Goal: Information Seeking & Learning: Obtain resource

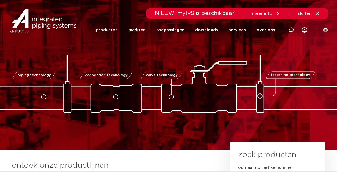
click at [111, 31] on link "producten" at bounding box center [107, 30] width 22 height 21
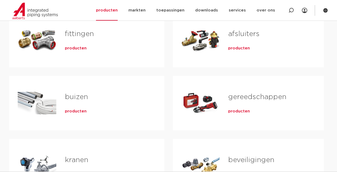
scroll to position [121, 0]
click at [77, 36] on link "fittingen" at bounding box center [79, 34] width 29 height 7
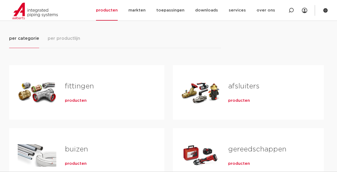
scroll to position [57, 0]
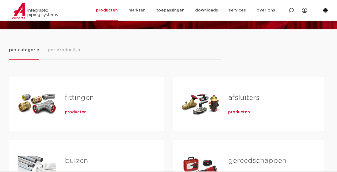
click at [61, 49] on span "per productlijn" at bounding box center [64, 50] width 32 height 6
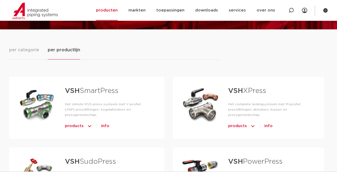
click at [103, 122] on span "info" at bounding box center [105, 126] width 8 height 9
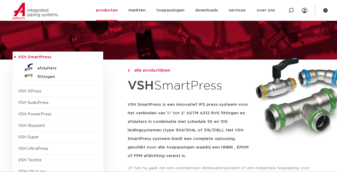
scroll to position [43, 0]
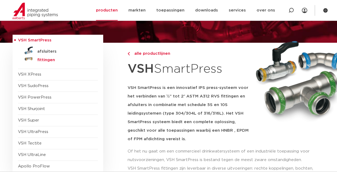
click at [42, 60] on h5 "fittingen" at bounding box center [63, 60] width 53 height 5
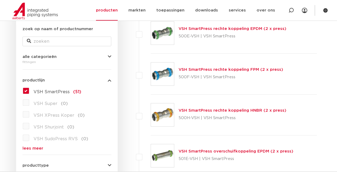
scroll to position [104, 0]
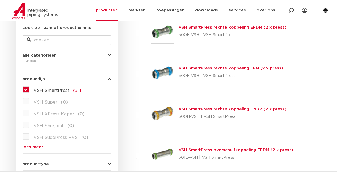
click at [221, 70] on link "VSH SmartPress rechte koppeling FPM (2 x press)" at bounding box center [230, 68] width 104 height 4
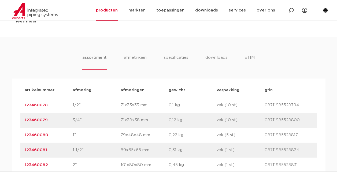
scroll to position [316, 0]
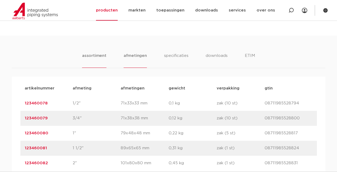
click at [130, 57] on li "afmetingen" at bounding box center [134, 60] width 23 height 15
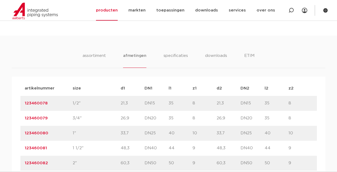
click at [39, 104] on link "123460078" at bounding box center [36, 104] width 23 height 4
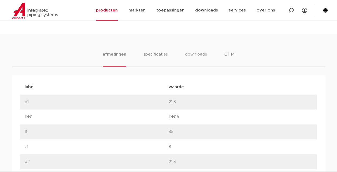
scroll to position [317, 0]
click at [151, 53] on li "specificaties" at bounding box center [155, 59] width 26 height 15
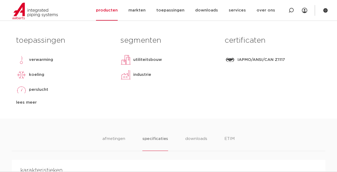
scroll to position [234, 0]
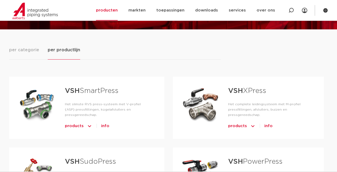
click at [234, 126] on span "products" at bounding box center [237, 126] width 19 height 9
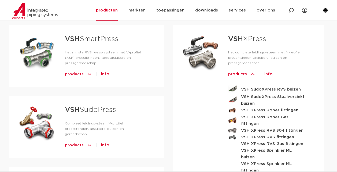
scroll to position [115, 0]
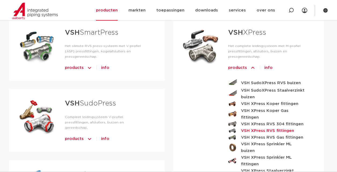
click at [256, 128] on strong "VSH XPress RVS fittingen" at bounding box center [267, 131] width 53 height 7
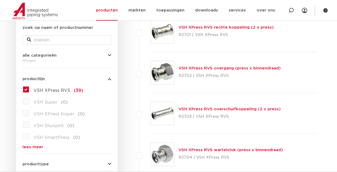
click at [196, 25] on link "VSH XPress RVS rechte koppeling (2 x press)" at bounding box center [225, 27] width 95 height 4
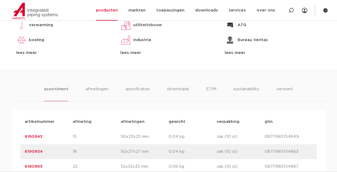
scroll to position [283, 0]
click at [241, 89] on li "sustainability" at bounding box center [246, 93] width 26 height 15
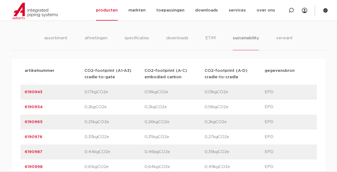
scroll to position [335, 0]
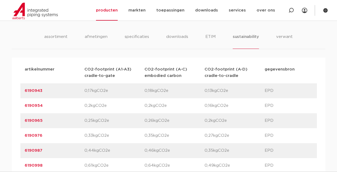
click at [29, 91] on link "6190943" at bounding box center [34, 91] width 18 height 4
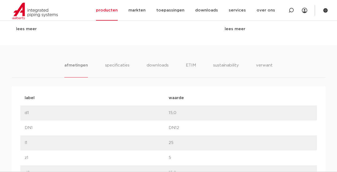
scroll to position [286, 0]
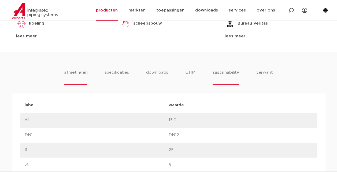
click at [220, 72] on li "sustainability" at bounding box center [225, 77] width 26 height 15
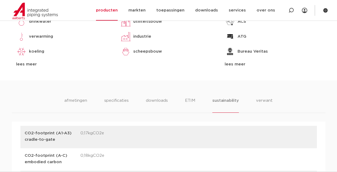
scroll to position [258, 0]
click at [156, 99] on li "downloads" at bounding box center [157, 104] width 22 height 15
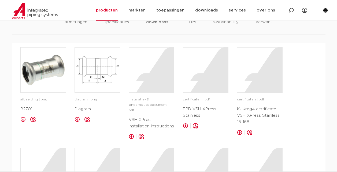
scroll to position [337, 0]
click at [199, 84] on div at bounding box center [205, 70] width 45 height 45
